Goal: Navigation & Orientation: Find specific page/section

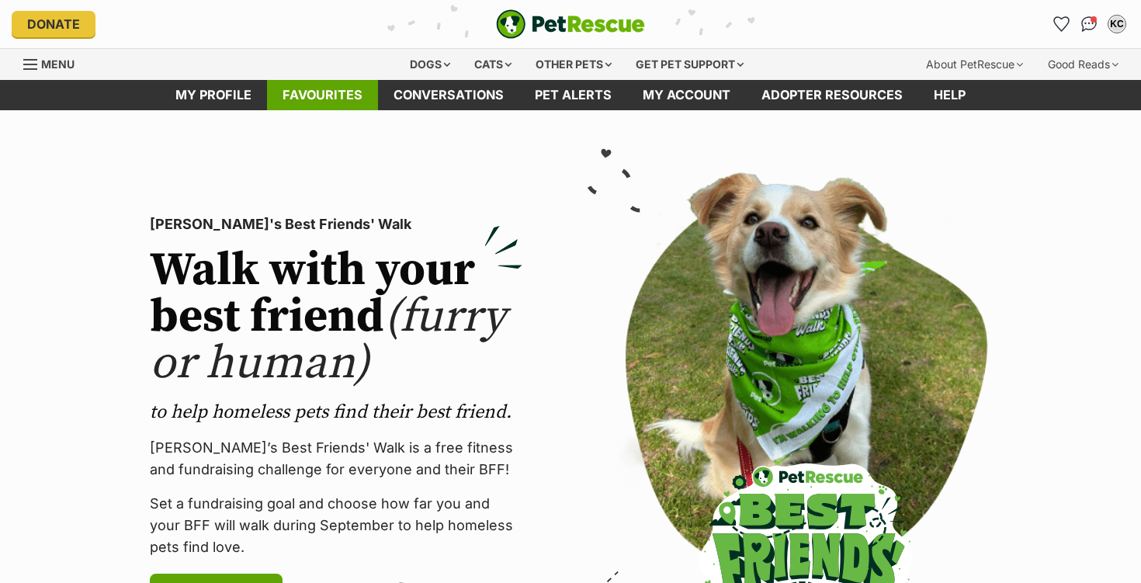
click at [323, 105] on link "Favourites" at bounding box center [322, 95] width 111 height 30
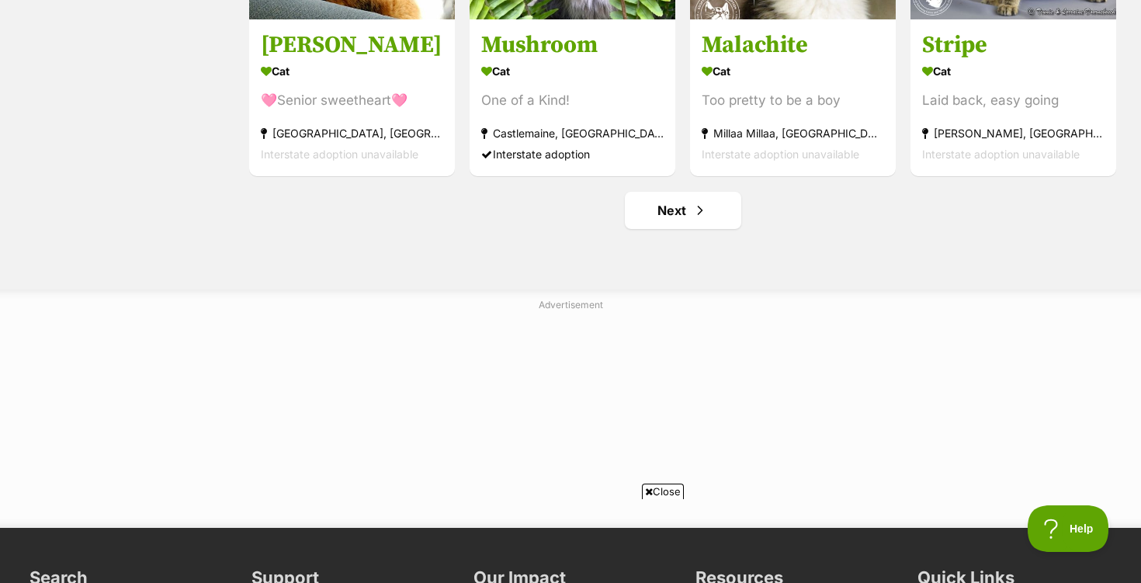
scroll to position [2017, 0]
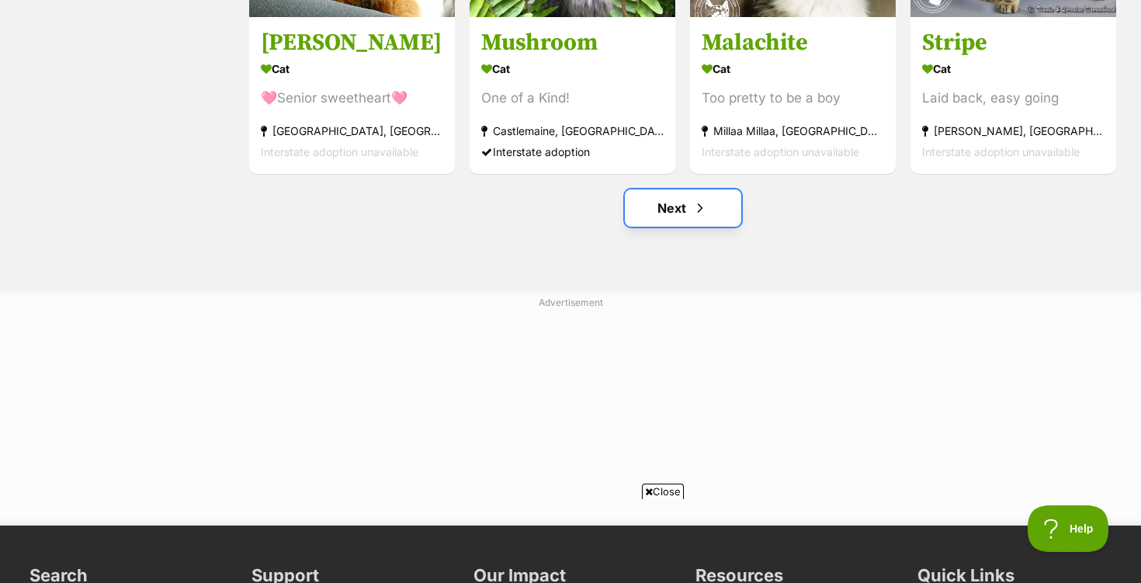
click at [676, 217] on link "Next" at bounding box center [683, 207] width 116 height 37
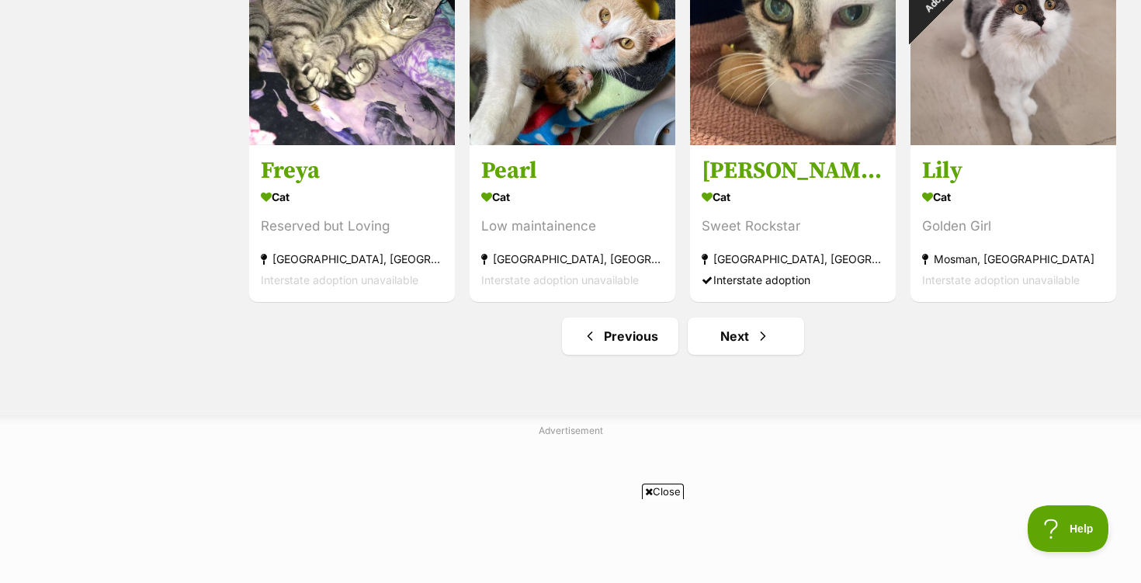
scroll to position [1891, 0]
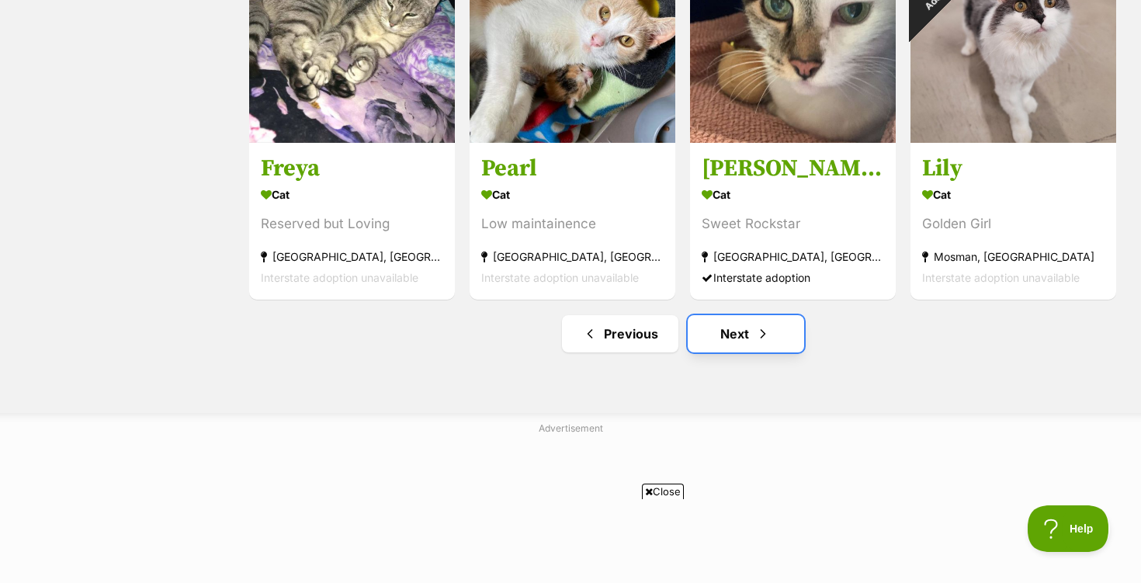
click at [736, 341] on link "Next" at bounding box center [746, 333] width 116 height 37
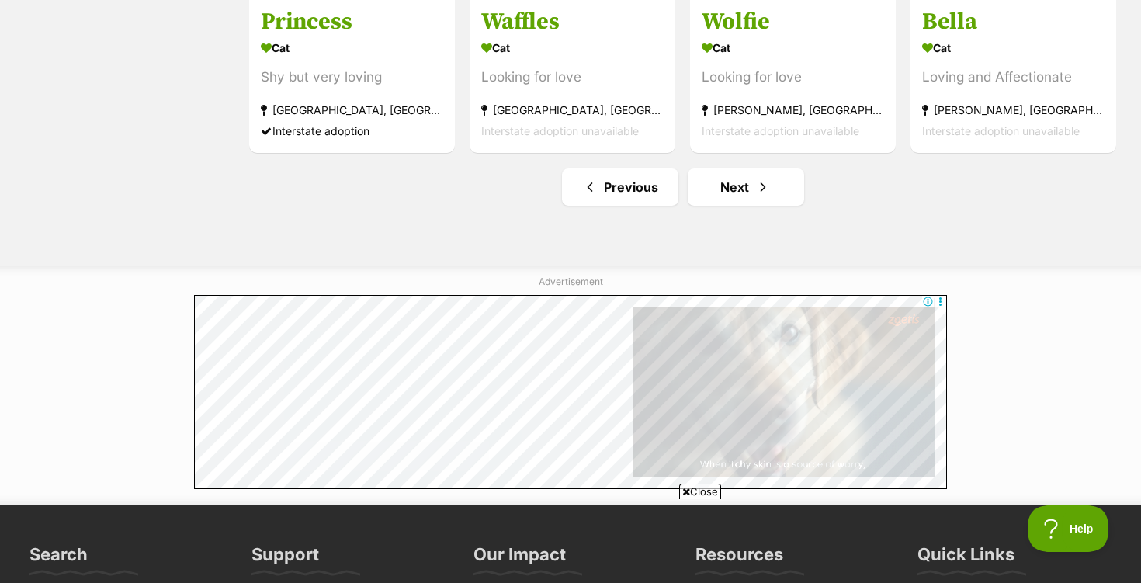
scroll to position [2045, 0]
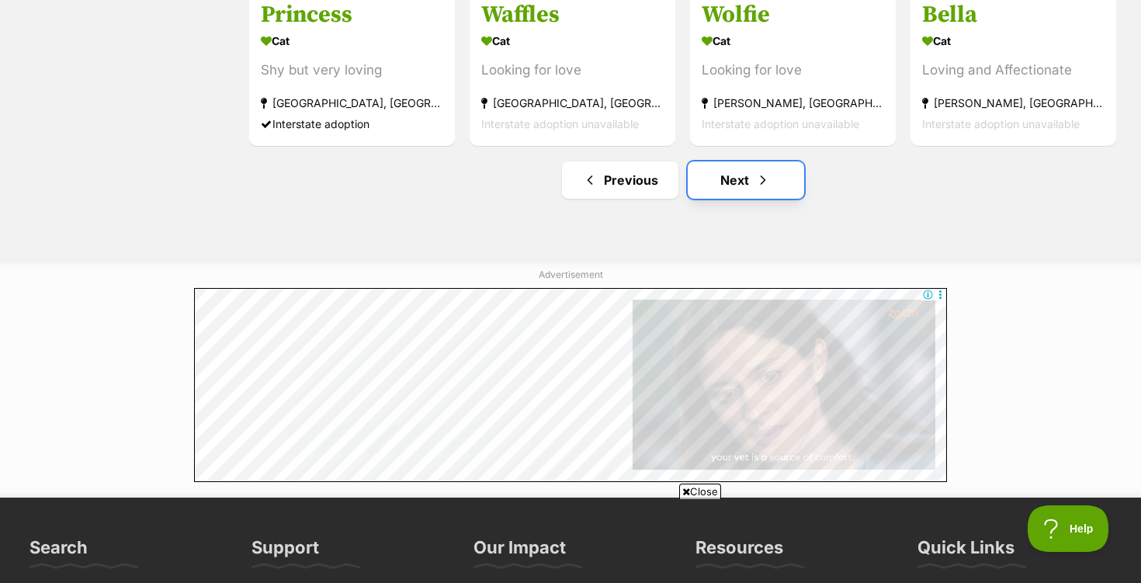
click at [738, 186] on link "Next" at bounding box center [746, 179] width 116 height 37
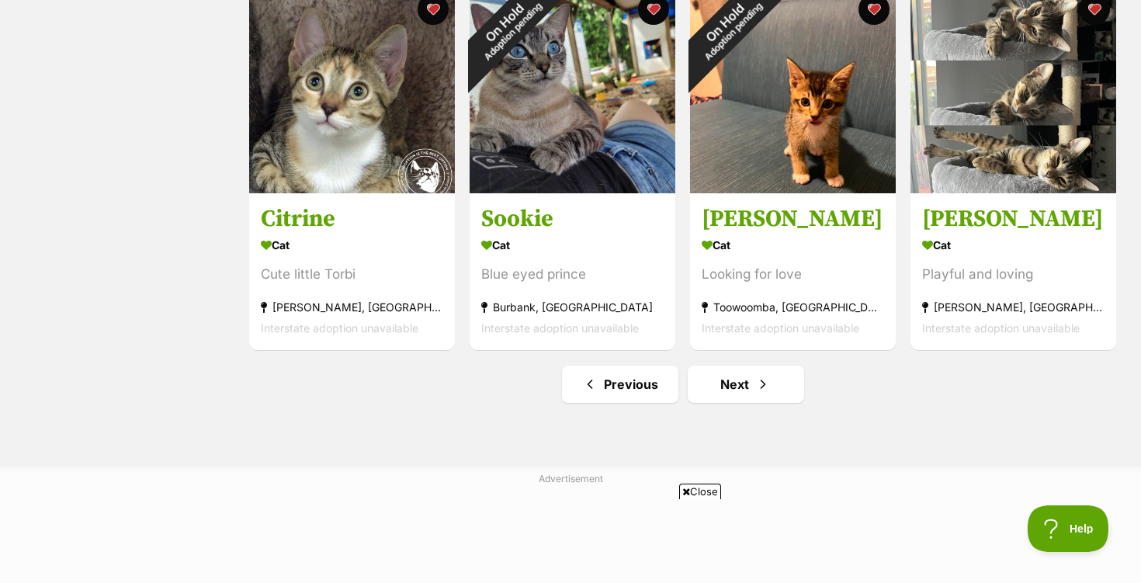
scroll to position [1844, 0]
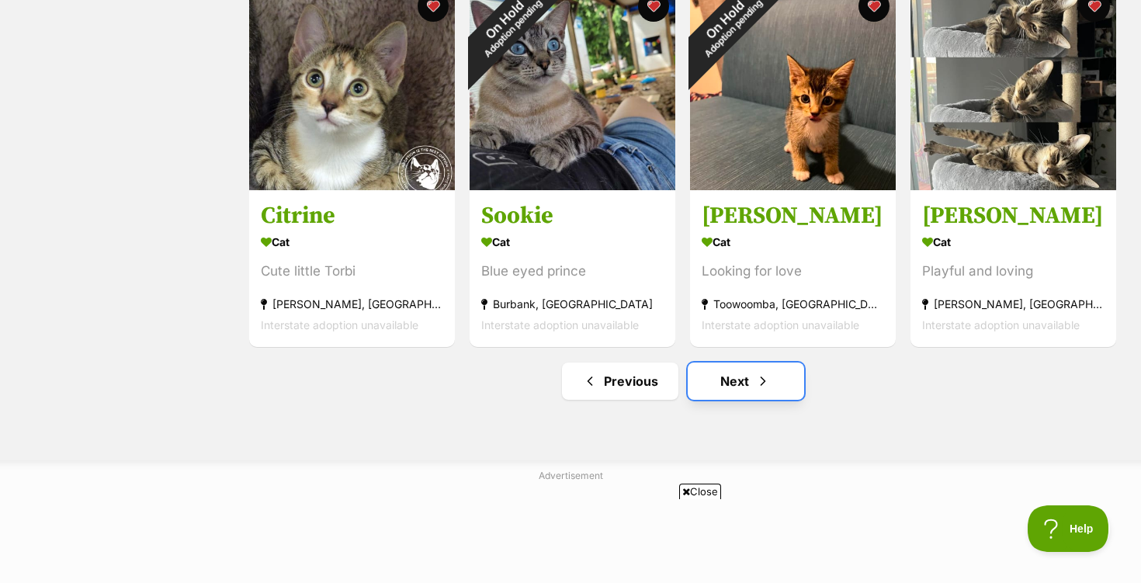
click at [741, 383] on link "Next" at bounding box center [746, 381] width 116 height 37
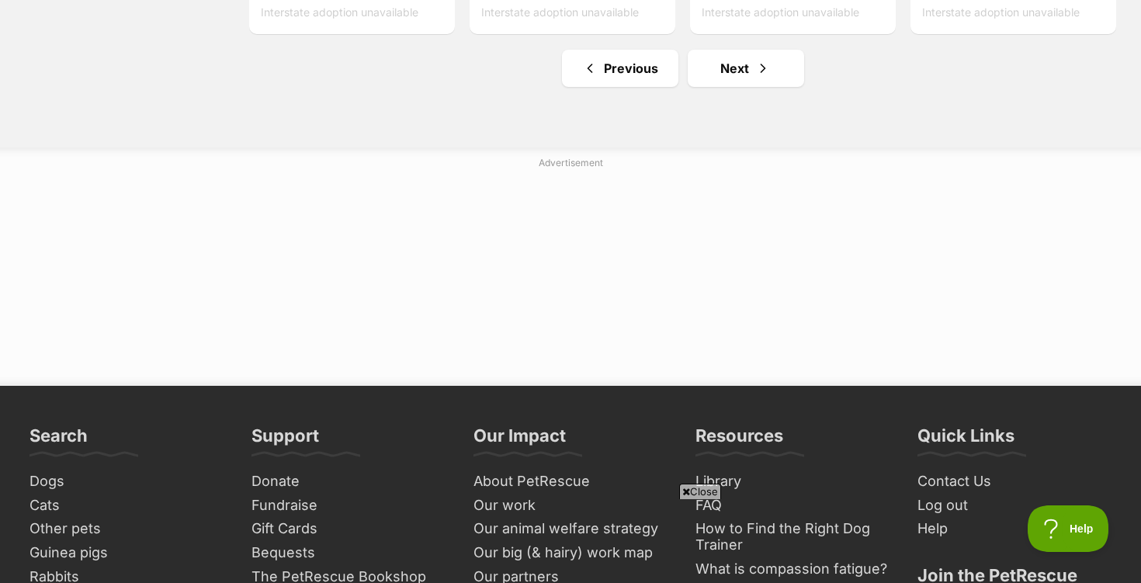
scroll to position [2159, 0]
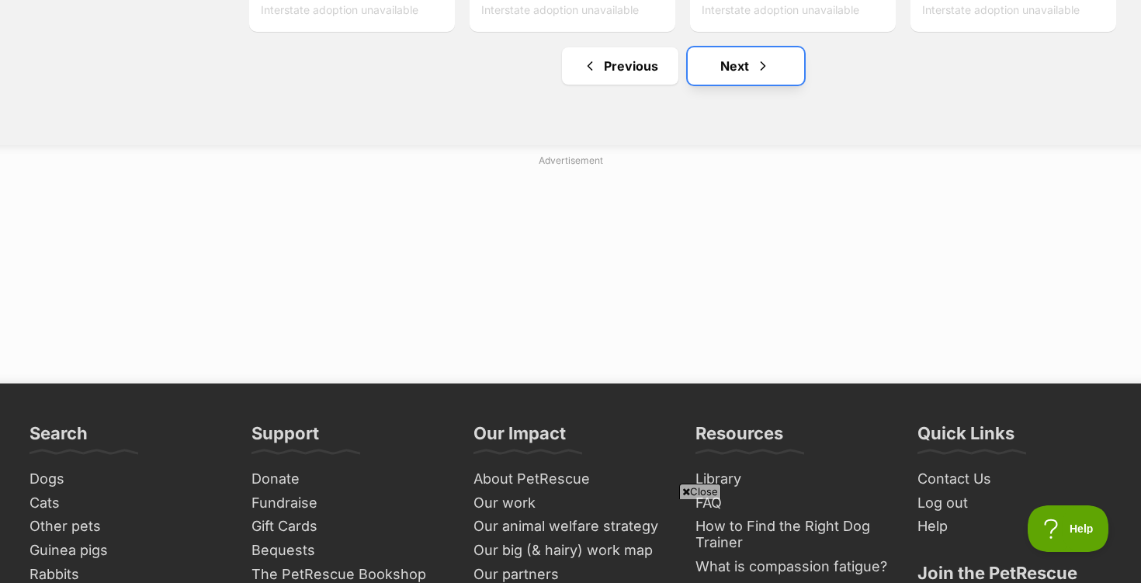
click at [738, 71] on link "Next" at bounding box center [746, 65] width 116 height 37
